Goal: Navigation & Orientation: Go to known website

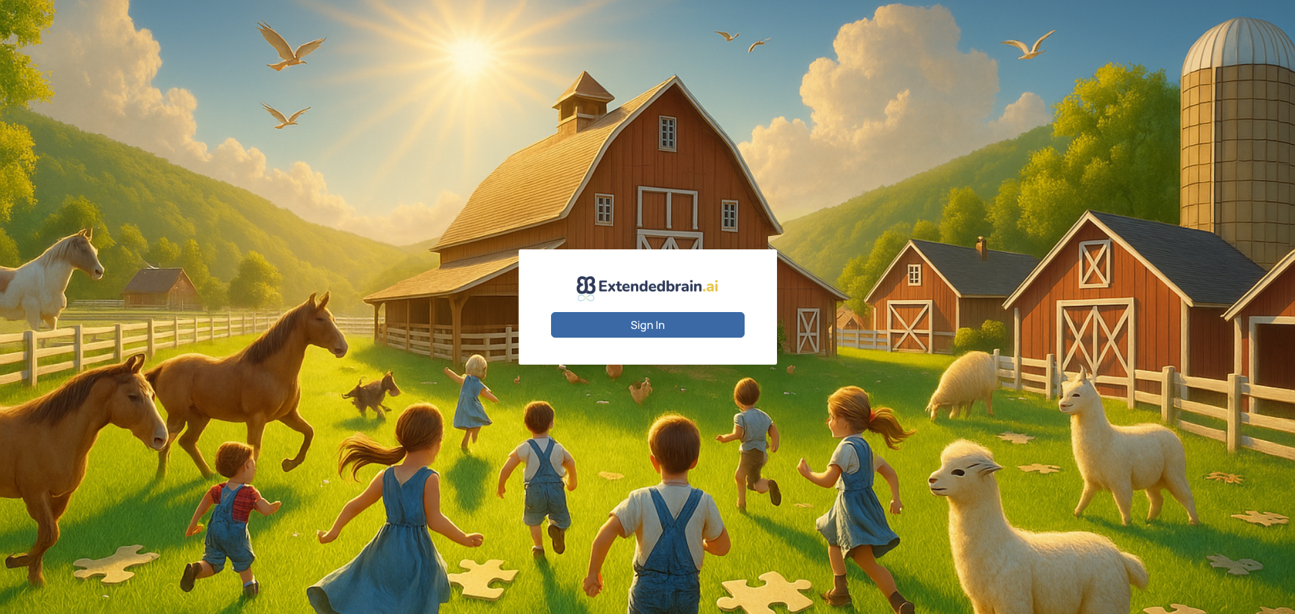
click at [675, 330] on button "Sign In" at bounding box center [648, 325] width 194 height 26
